Goal: Task Accomplishment & Management: Use online tool/utility

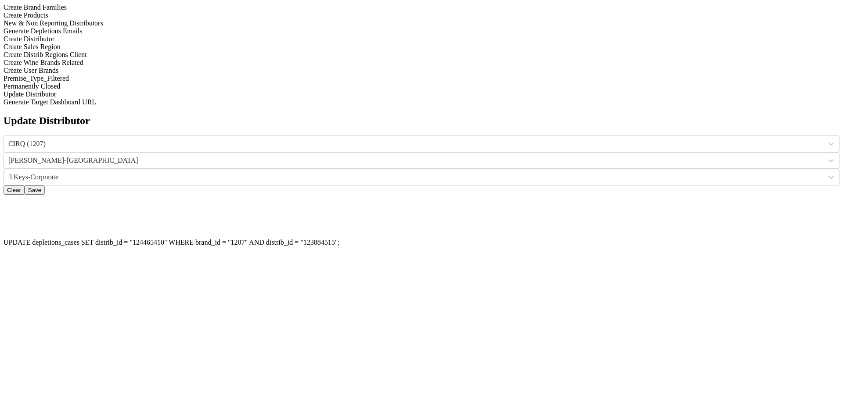
click at [25, 186] on button "Clear" at bounding box center [14, 190] width 21 height 9
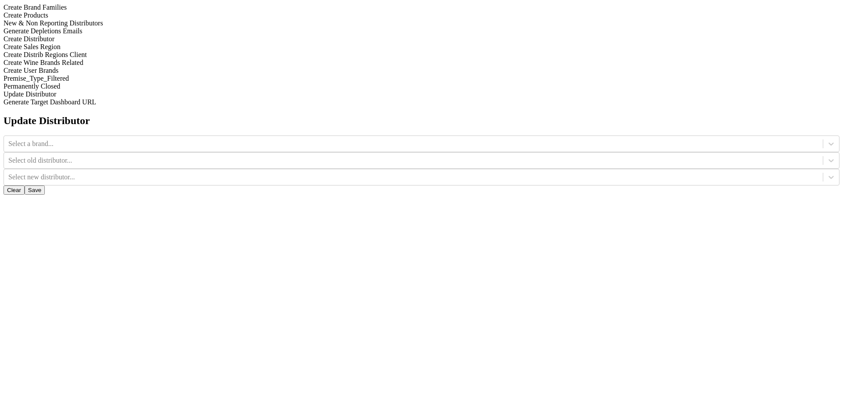
click at [112, 35] on div "Generate Depletions Emails" at bounding box center [422, 31] width 836 height 8
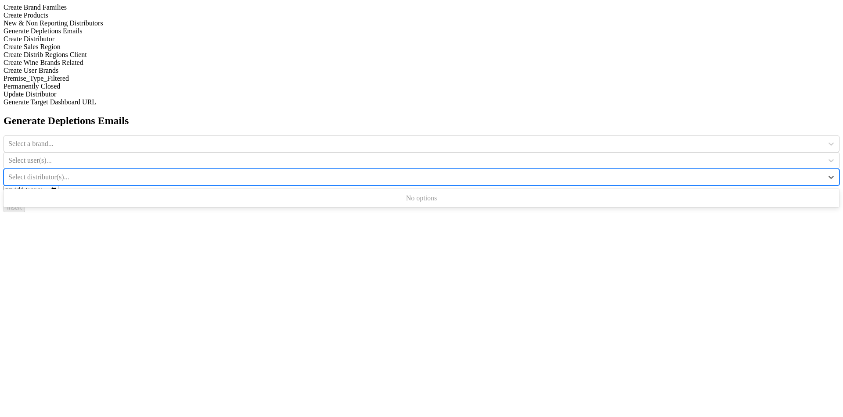
click at [646, 173] on div at bounding box center [413, 178] width 810 height 10
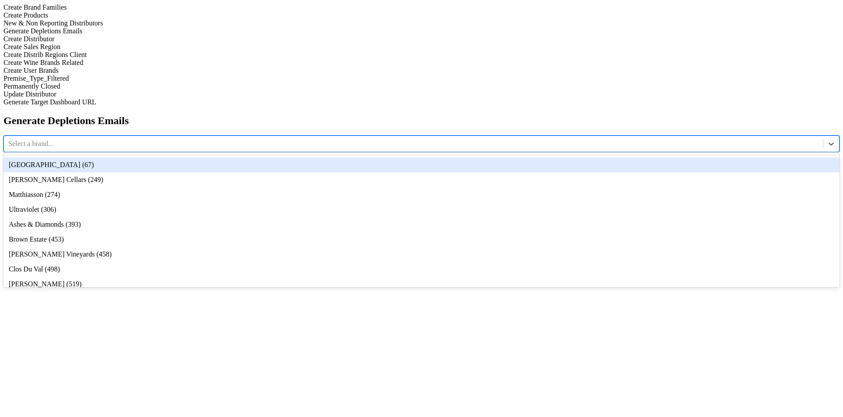
click at [324, 139] on div at bounding box center [413, 144] width 810 height 10
type input "12"
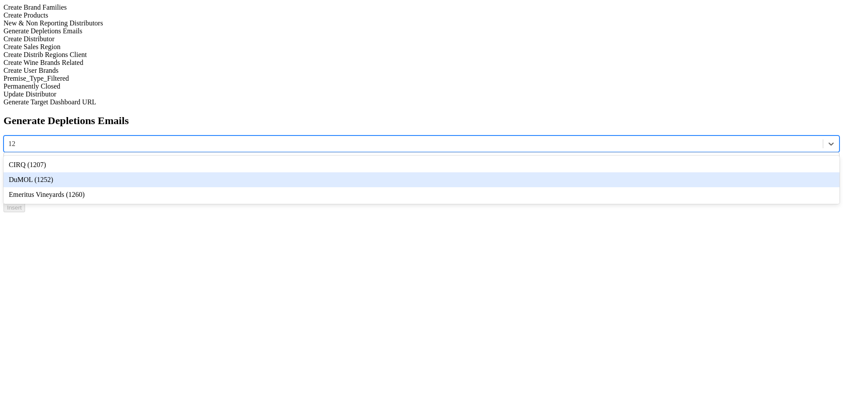
click at [327, 173] on div "DuMOL (1252)" at bounding box center [422, 180] width 836 height 15
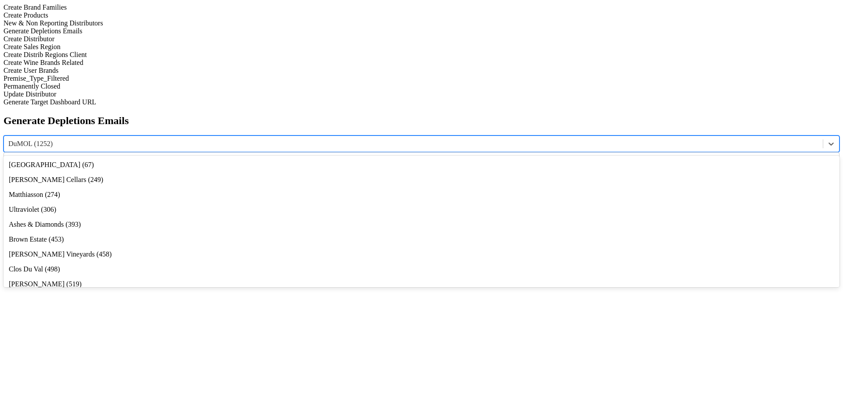
click at [309, 139] on div at bounding box center [413, 144] width 810 height 10
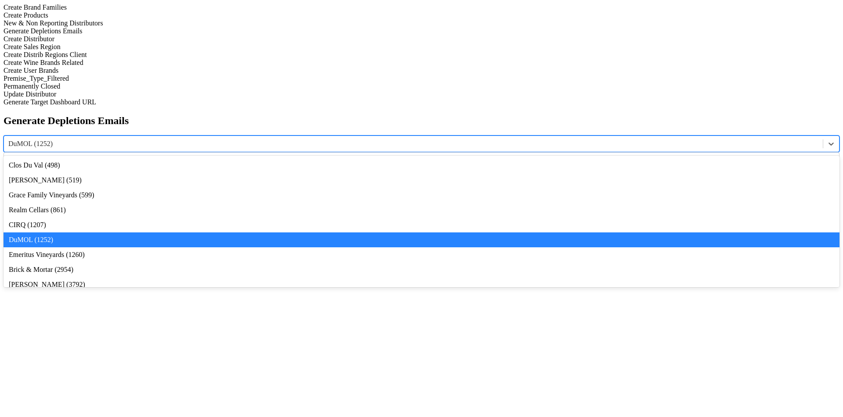
click at [295, 139] on div at bounding box center [413, 144] width 810 height 10
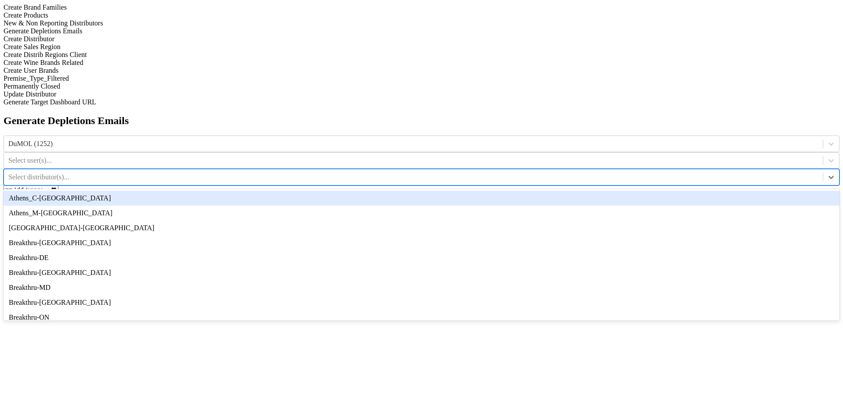
click at [658, 173] on div at bounding box center [413, 178] width 810 height 10
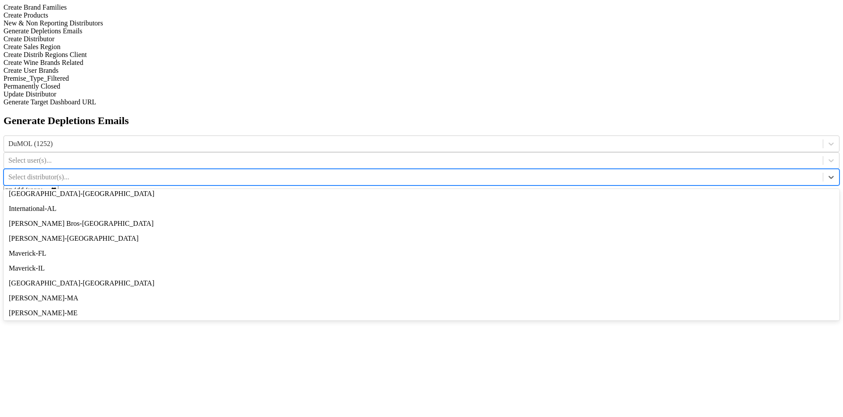
scroll to position [0, 0]
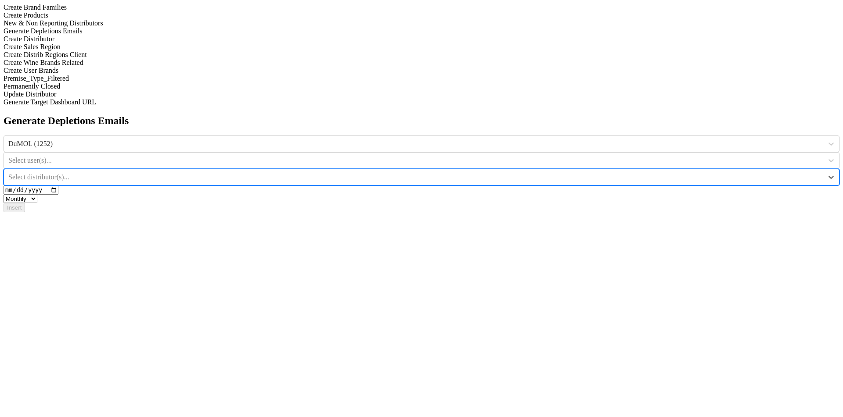
click at [622, 173] on div at bounding box center [413, 178] width 810 height 10
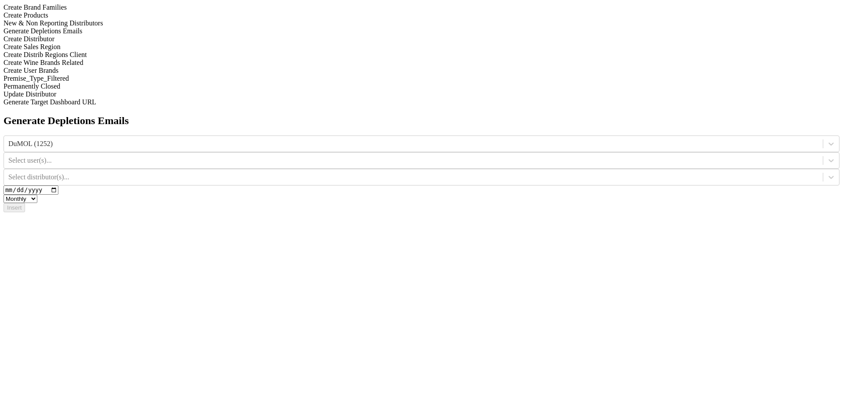
click at [541, 135] on div "Generate Depletions Emails DuMOL (1252) Select user(s)... Select distributor(s)…" at bounding box center [422, 163] width 836 height 97
click at [58, 11] on div "Create Brand Families" at bounding box center [422, 8] width 836 height 8
click at [90, 19] on div "Create Products" at bounding box center [422, 15] width 836 height 8
click at [92, 98] on div "Update Distributor" at bounding box center [422, 94] width 836 height 8
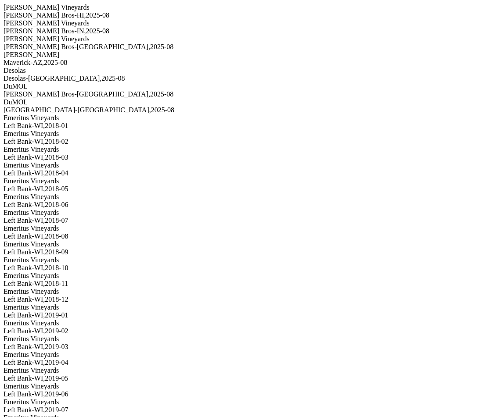
click at [122, 83] on div "Desolas [GEOGRAPHIC_DATA]-[GEOGRAPHIC_DATA] , 2025 - 08" at bounding box center [247, 75] width 486 height 16
click at [76, 130] on div "Left Bank-[GEOGRAPHIC_DATA] , 2018 - 01" at bounding box center [247, 126] width 486 height 8
